Goal: Information Seeking & Learning: Check status

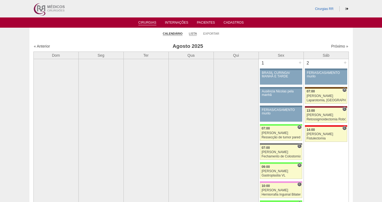
click at [193, 34] on link "Lista" at bounding box center [193, 34] width 8 height 4
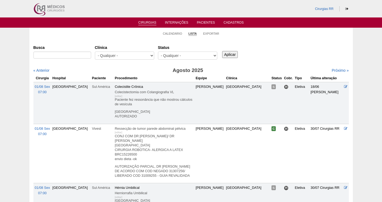
click at [175, 53] on select "- Qualquer - Reservada Confirmada Suspensa Cancelada" at bounding box center [187, 56] width 59 height 8
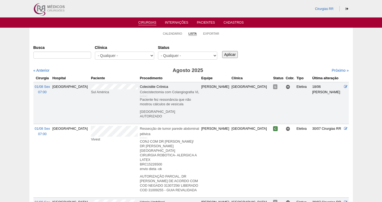
select select "resr"
click at [158, 52] on select "- Qualquer - Reservada Confirmada Suspensa Cancelada" at bounding box center [187, 56] width 59 height 8
click at [232, 53] on input "Aplicar" at bounding box center [230, 54] width 16 height 7
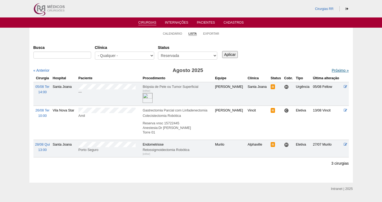
click at [337, 69] on link "Próximo »" at bounding box center [339, 70] width 17 height 4
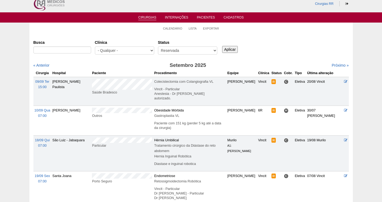
scroll to position [5, 0]
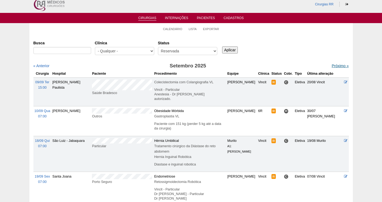
click at [333, 67] on link "Próximo »" at bounding box center [339, 66] width 17 height 4
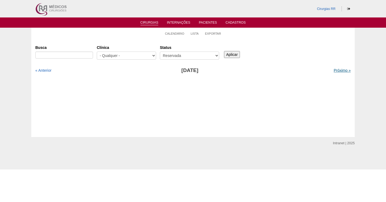
click at [338, 72] on link "Próximo »" at bounding box center [341, 70] width 17 height 4
click at [337, 72] on link "Próximo »" at bounding box center [341, 70] width 17 height 4
click at [195, 32] on link "Lista" at bounding box center [194, 34] width 8 height 4
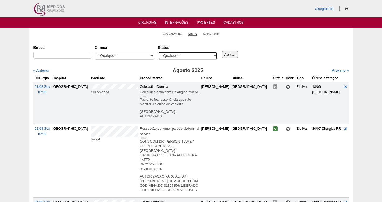
click at [188, 58] on select "- Qualquer - Reservada Confirmada Suspensa Cancelada" at bounding box center [187, 56] width 59 height 8
select select "conf"
click at [158, 52] on select "- Qualquer - Reservada Confirmada Suspensa Cancelada" at bounding box center [187, 56] width 59 height 8
click at [226, 54] on input "Aplicar" at bounding box center [230, 54] width 16 height 7
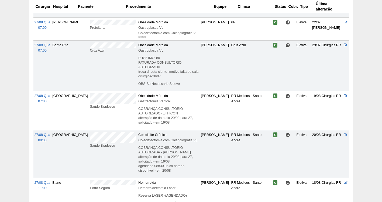
scroll to position [6036, 0]
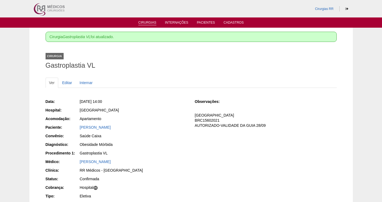
click at [149, 23] on link "Cirurgias" at bounding box center [147, 23] width 18 height 5
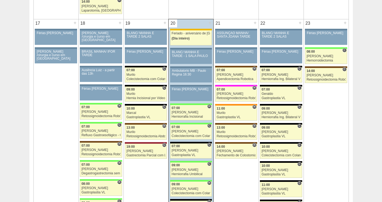
scroll to position [886, 0]
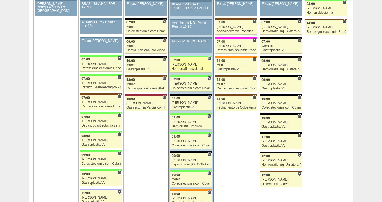
click at [181, 65] on div "[PERSON_NAME]" at bounding box center [191, 65] width 39 height 4
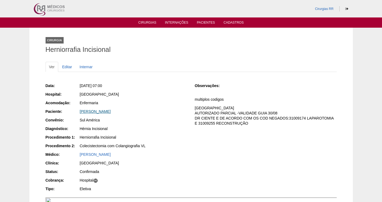
click at [97, 111] on link "[PERSON_NAME]" at bounding box center [95, 112] width 31 height 4
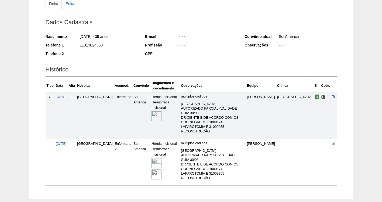
scroll to position [70, 0]
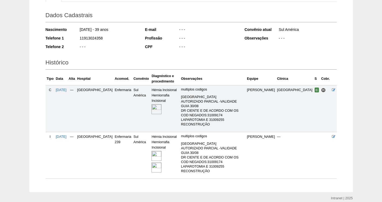
click at [151, 151] on img at bounding box center [156, 156] width 10 height 10
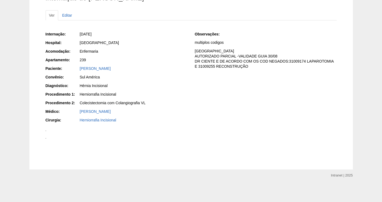
scroll to position [502, 0]
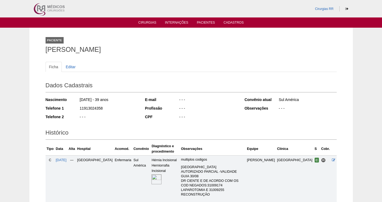
scroll to position [70, 0]
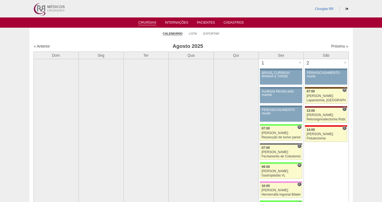
scroll to position [886, 0]
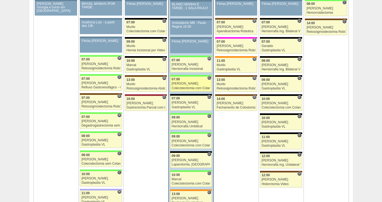
click at [178, 85] on div "Felipe Rossi" at bounding box center [191, 84] width 39 height 4
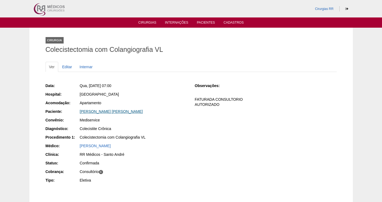
click at [108, 110] on link "[PERSON_NAME] [PERSON_NAME]" at bounding box center [111, 112] width 63 height 4
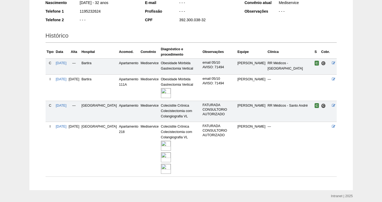
scroll to position [112, 0]
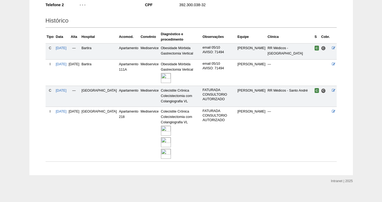
click at [161, 126] on img at bounding box center [166, 131] width 10 height 10
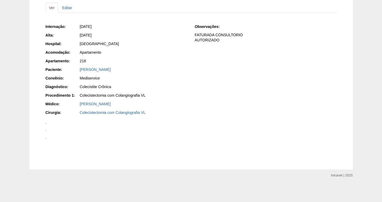
scroll to position [753, 0]
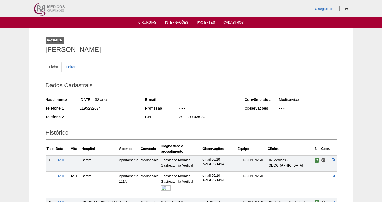
scroll to position [112, 0]
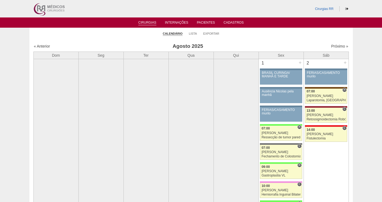
scroll to position [886, 0]
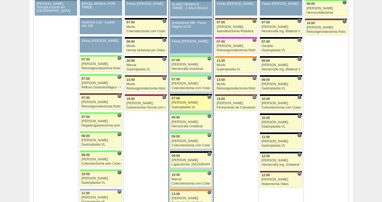
click at [183, 103] on div "[PERSON_NAME]" at bounding box center [191, 103] width 39 height 4
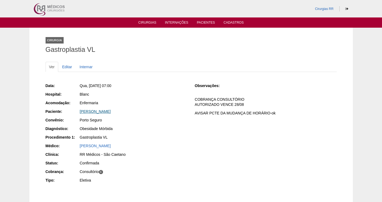
click at [100, 113] on link "[PERSON_NAME]" at bounding box center [95, 112] width 31 height 4
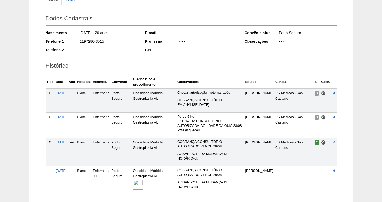
scroll to position [106, 0]
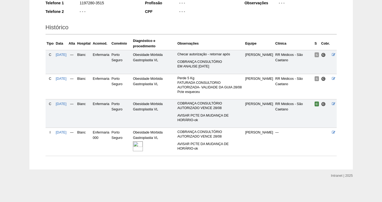
click at [142, 145] on img at bounding box center [138, 147] width 10 height 10
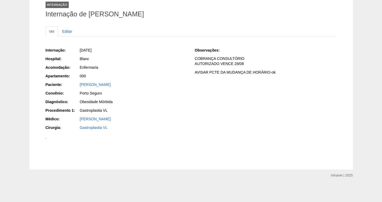
scroll to position [266, 0]
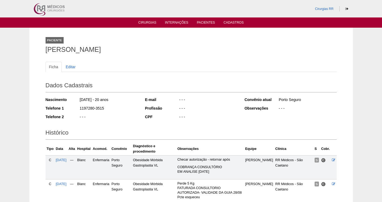
scroll to position [106, 0]
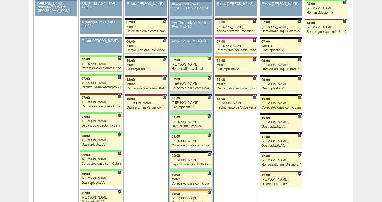
scroll to position [886, 0]
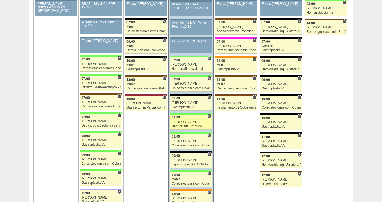
click at [179, 121] on div "[PERSON_NAME]" at bounding box center [191, 123] width 39 height 4
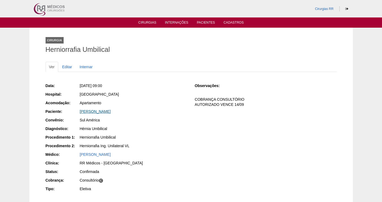
click at [94, 112] on link "[PERSON_NAME]" at bounding box center [95, 112] width 31 height 4
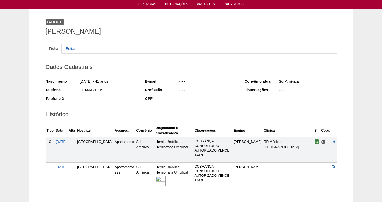
scroll to position [51, 0]
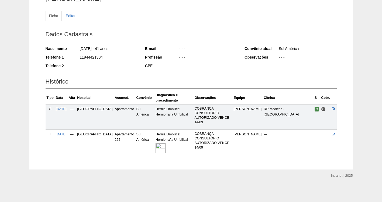
click at [155, 148] on img at bounding box center [160, 149] width 10 height 10
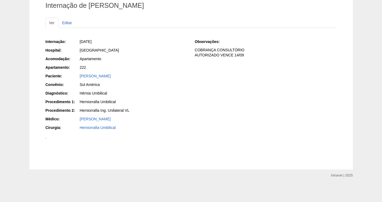
scroll to position [229, 0]
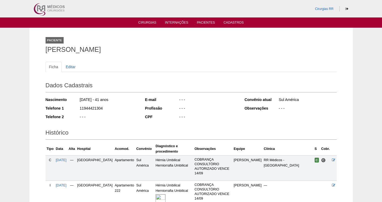
scroll to position [51, 0]
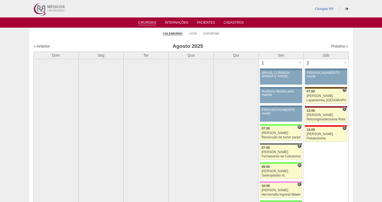
scroll to position [886, 0]
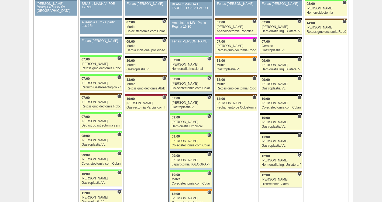
click at [189, 142] on div "[PERSON_NAME]" at bounding box center [191, 142] width 39 height 4
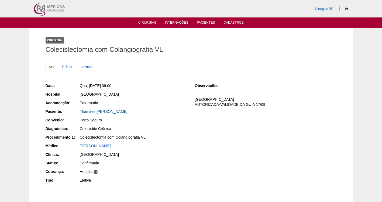
click at [92, 111] on link "Thamires [PERSON_NAME]" at bounding box center [104, 112] width 48 height 4
click at [143, 20] on ul "Cirurgias Internações Pacientes Cadastros" at bounding box center [191, 23] width 382 height 10
click at [149, 22] on link "Cirurgias" at bounding box center [147, 23] width 18 height 5
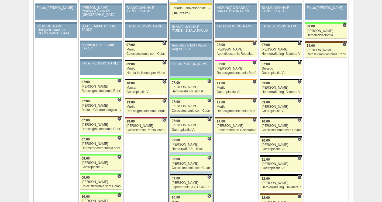
scroll to position [816, 0]
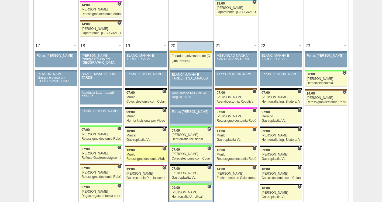
click at [141, 155] on div "Murilo" at bounding box center [145, 155] width 39 height 4
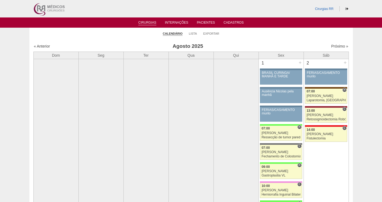
scroll to position [816, 0]
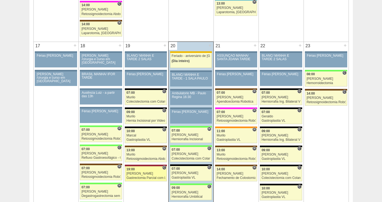
click at [140, 172] on div "[PERSON_NAME]" at bounding box center [145, 174] width 39 height 4
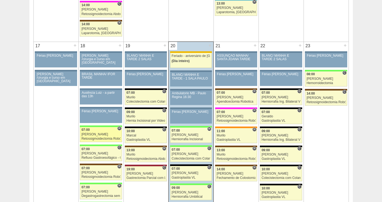
click at [93, 134] on div "Bruno" at bounding box center [100, 135] width 39 height 4
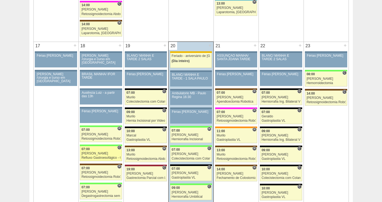
click at [96, 155] on div "Bruno" at bounding box center [100, 154] width 39 height 4
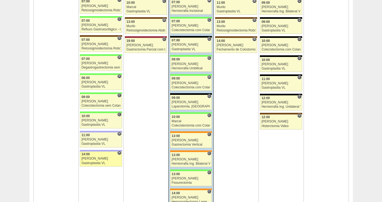
scroll to position [950, 0]
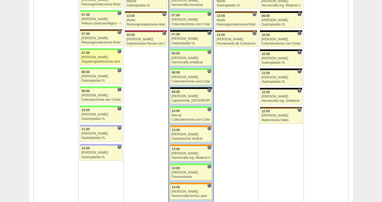
click at [90, 55] on link "87841 Nathan H 07:00 Nathan Degastrogastrectomia sem vago Hospital Brasil RR Mé…" at bounding box center [101, 57] width 42 height 15
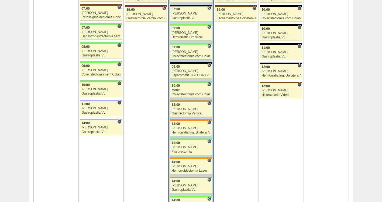
scroll to position [978, 0]
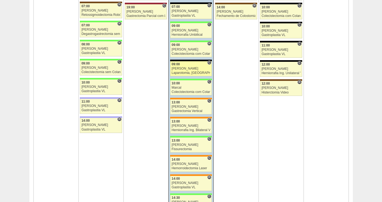
click at [187, 70] on div "[PERSON_NAME]" at bounding box center [191, 69] width 39 height 4
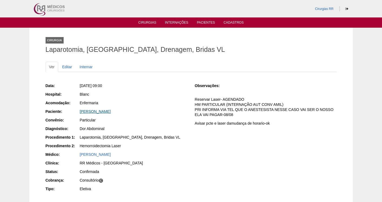
click at [98, 111] on link "[PERSON_NAME]" at bounding box center [95, 112] width 31 height 4
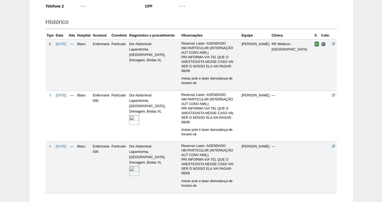
scroll to position [112, 0]
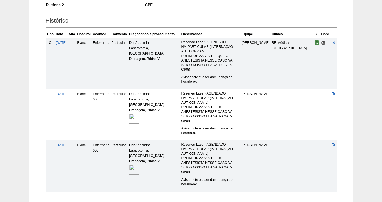
click at [139, 165] on img at bounding box center [134, 170] width 10 height 10
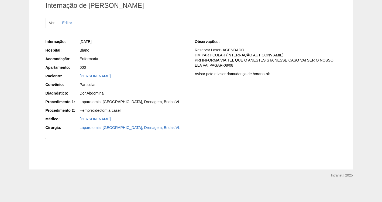
scroll to position [188, 0]
click at [346, 59] on div "Internação Internação de [PERSON_NAME] Ver Editar Internação: [DATE] Hospital: …" at bounding box center [190, 77] width 323 height 186
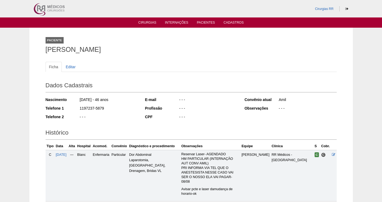
scroll to position [112, 0]
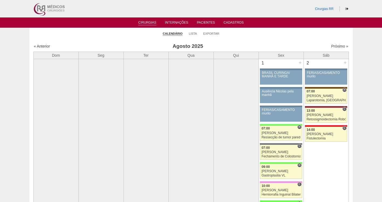
scroll to position [978, 0]
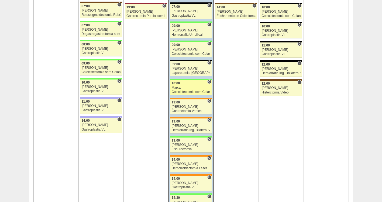
click at [182, 89] on div "Marcal" at bounding box center [191, 88] width 39 height 4
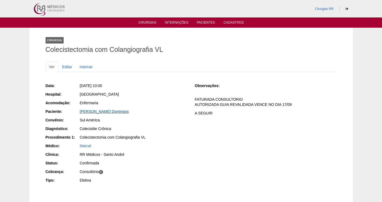
click at [92, 112] on link "[PERSON_NAME] Domingos" at bounding box center [104, 112] width 49 height 4
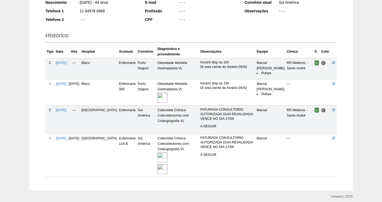
scroll to position [101, 0]
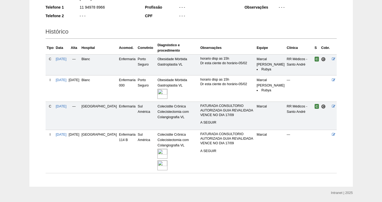
click at [157, 154] on img at bounding box center [162, 154] width 10 height 10
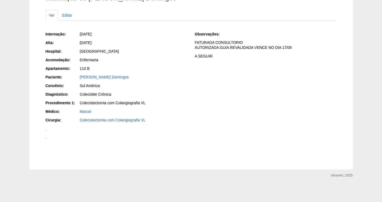
scroll to position [136, 0]
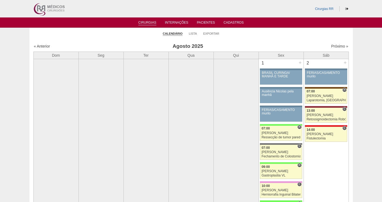
scroll to position [978, 0]
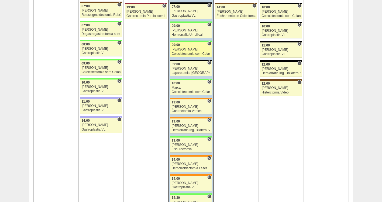
click at [179, 49] on div "[PERSON_NAME]" at bounding box center [191, 50] width 39 height 4
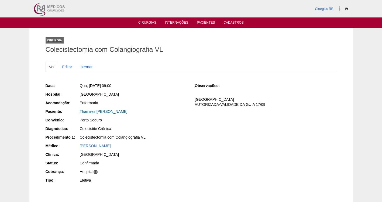
click at [94, 110] on link "Thamires [PERSON_NAME]" at bounding box center [104, 112] width 48 height 4
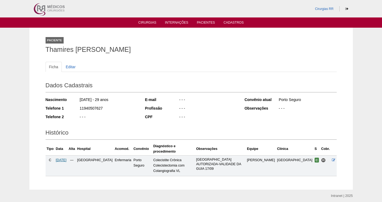
click at [64, 159] on span "[DATE]" at bounding box center [61, 161] width 11 height 4
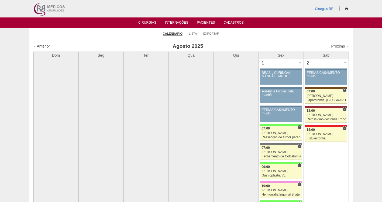
scroll to position [978, 0]
